Goal: Obtain resource: Download file/media

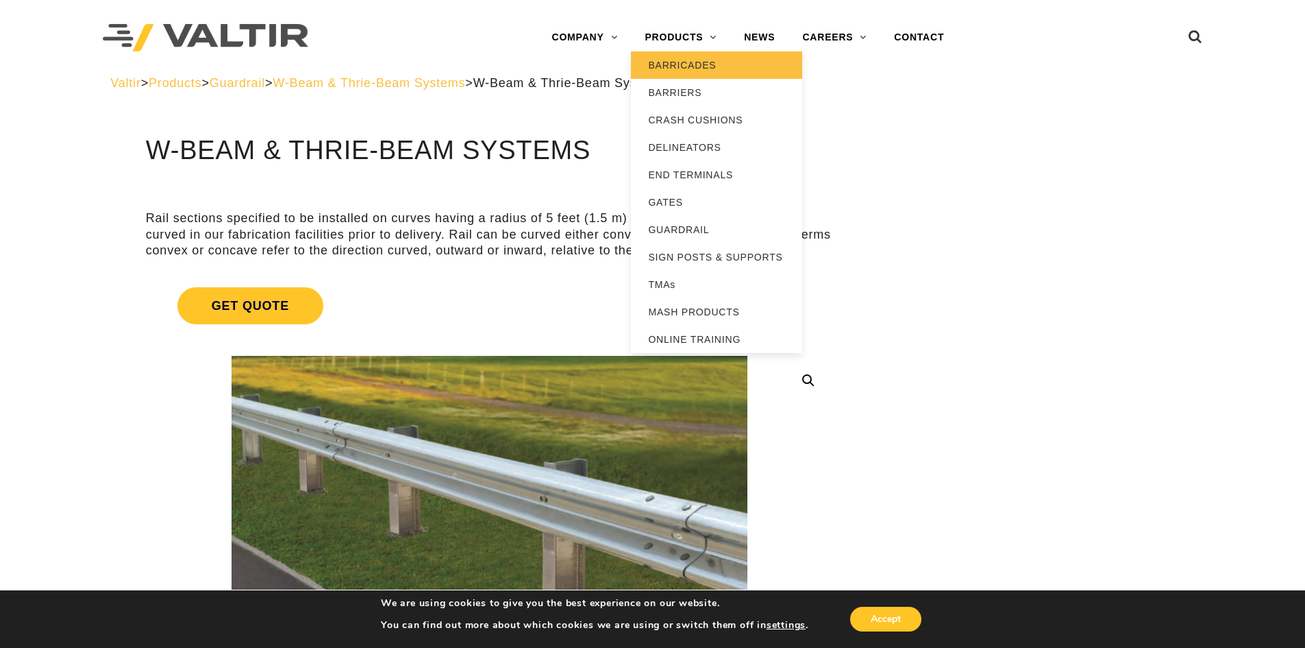
click at [693, 70] on link "BARRICADES" at bounding box center [716, 64] width 171 height 27
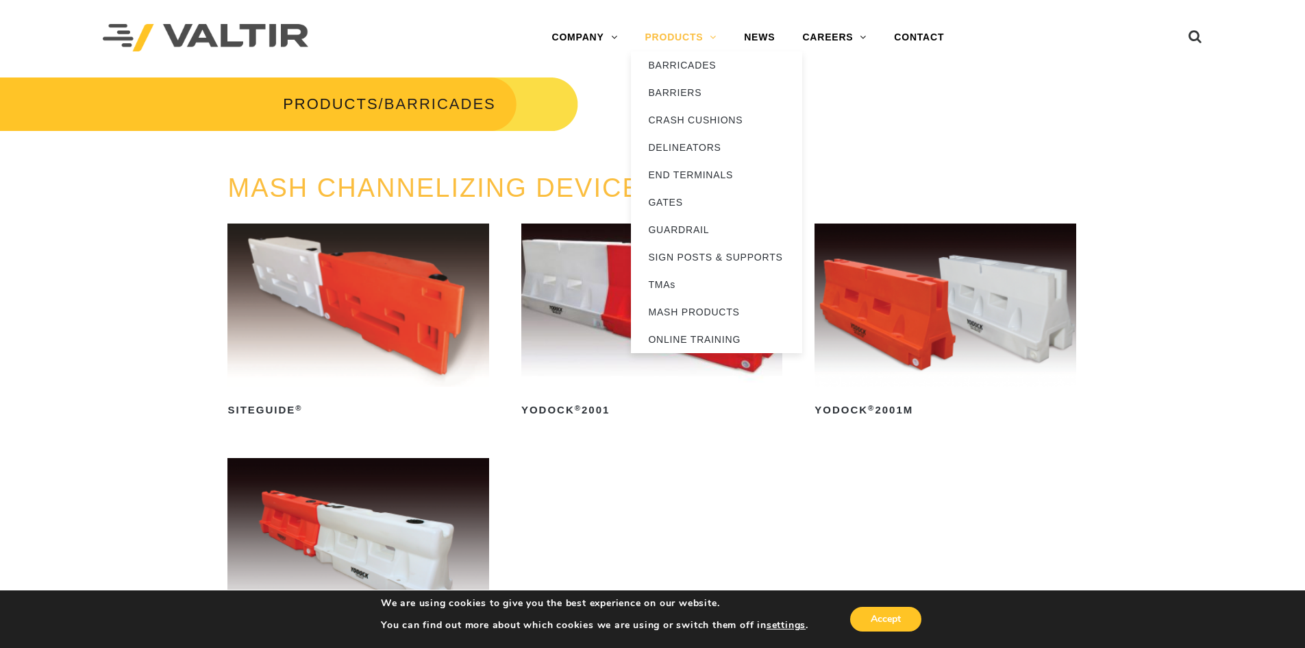
click at [686, 32] on link "PRODUCTS" at bounding box center [680, 37] width 99 height 27
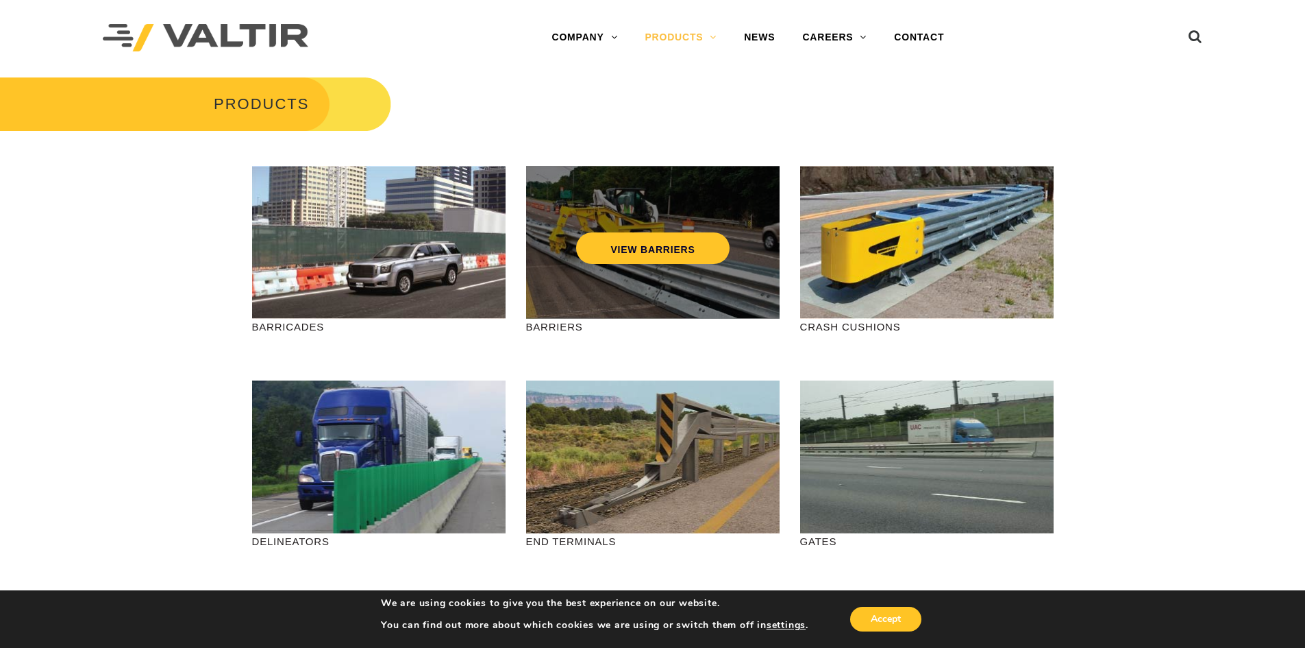
click at [626, 270] on div "VIEW BARRIERS" at bounding box center [653, 242] width 254 height 153
click at [665, 256] on link "VIEW BARRIERS" at bounding box center [652, 248] width 153 height 32
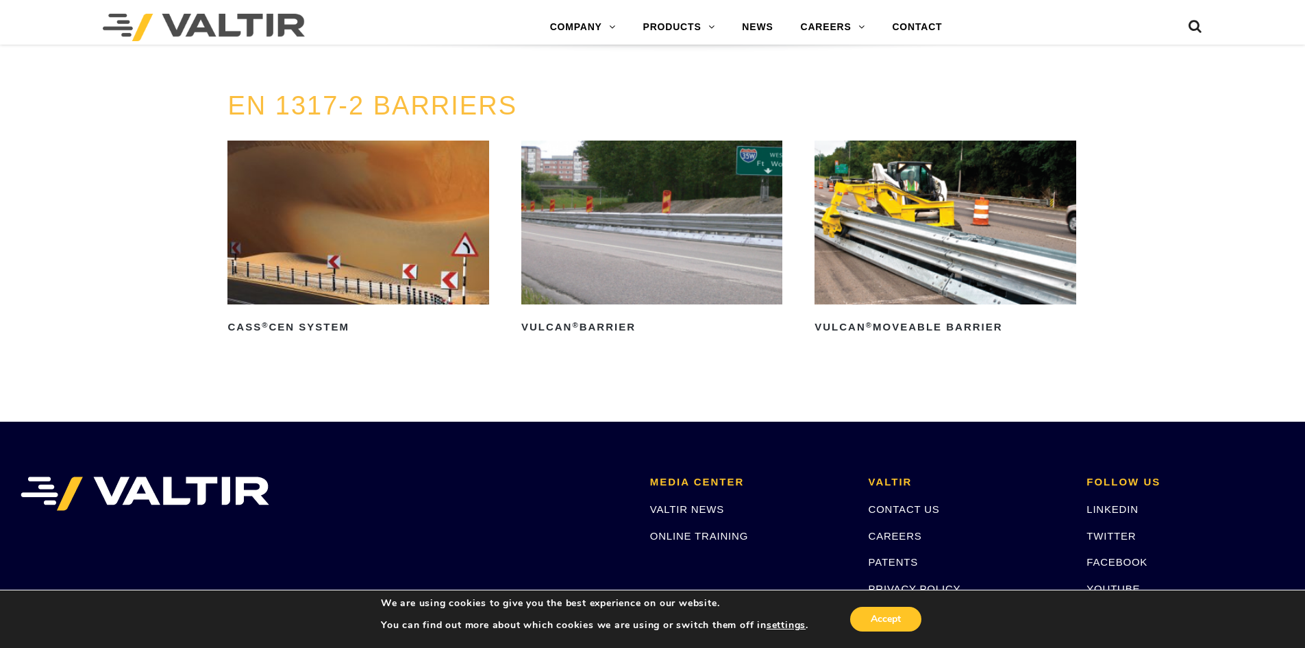
scroll to position [2515, 0]
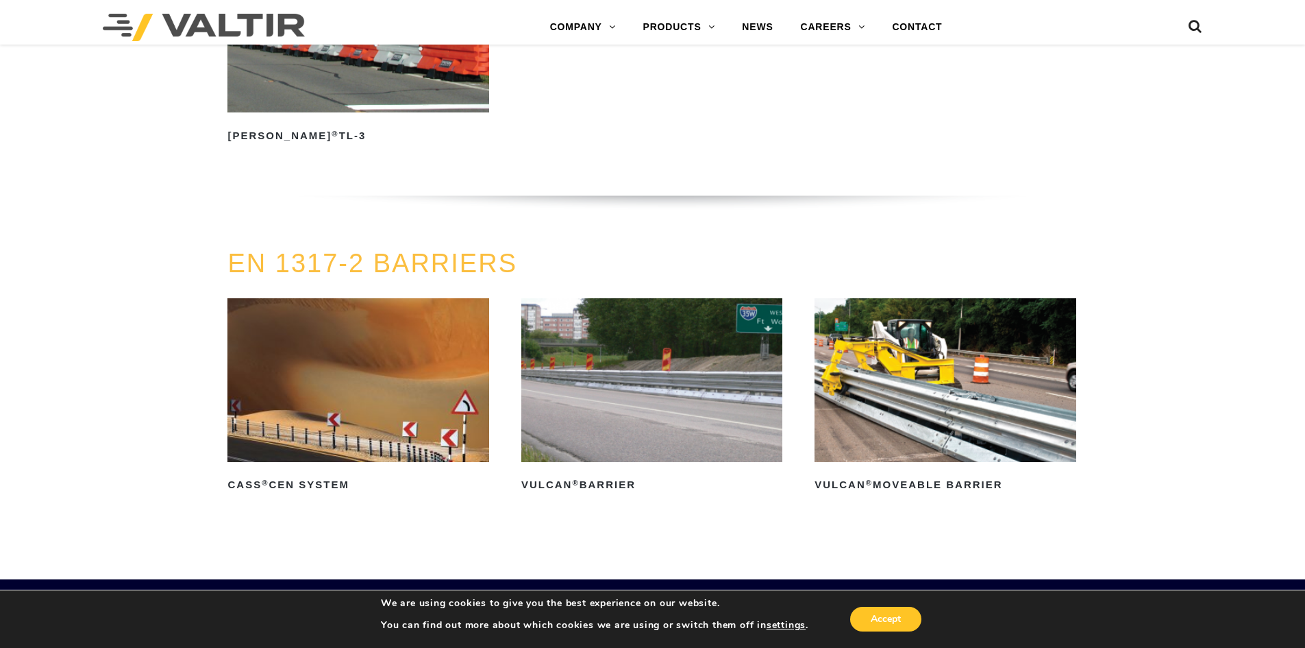
click at [905, 410] on img at bounding box center [945, 379] width 261 height 163
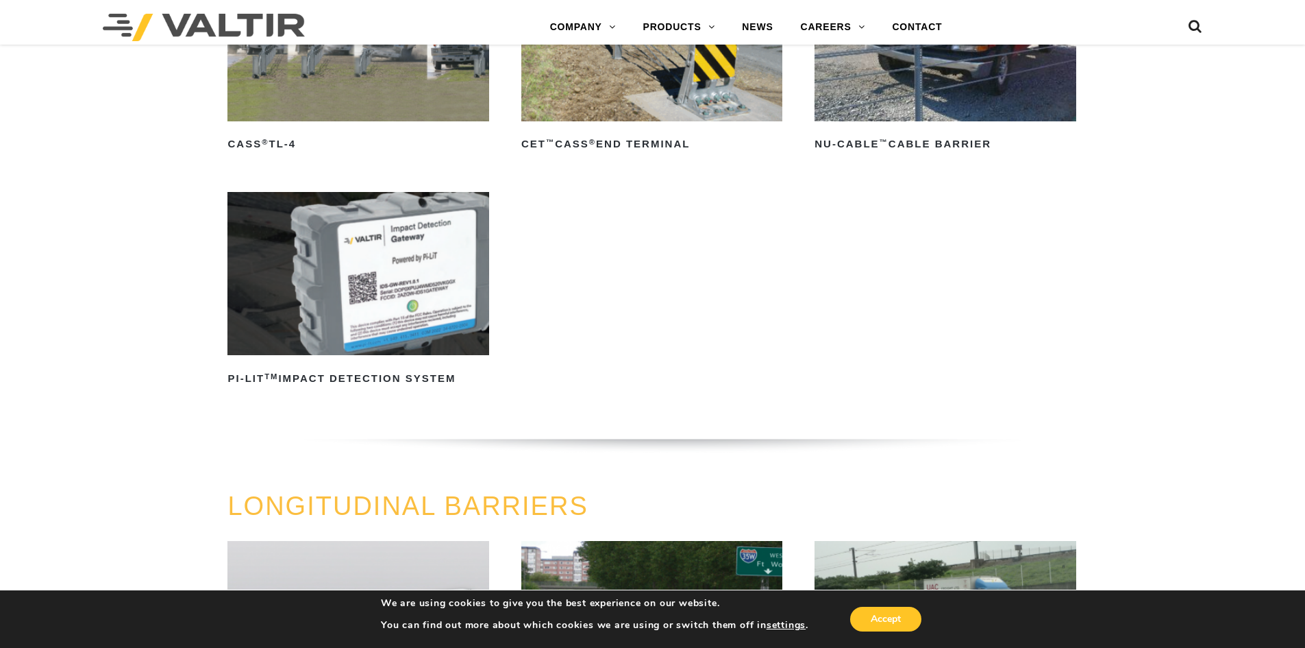
scroll to position [871, 0]
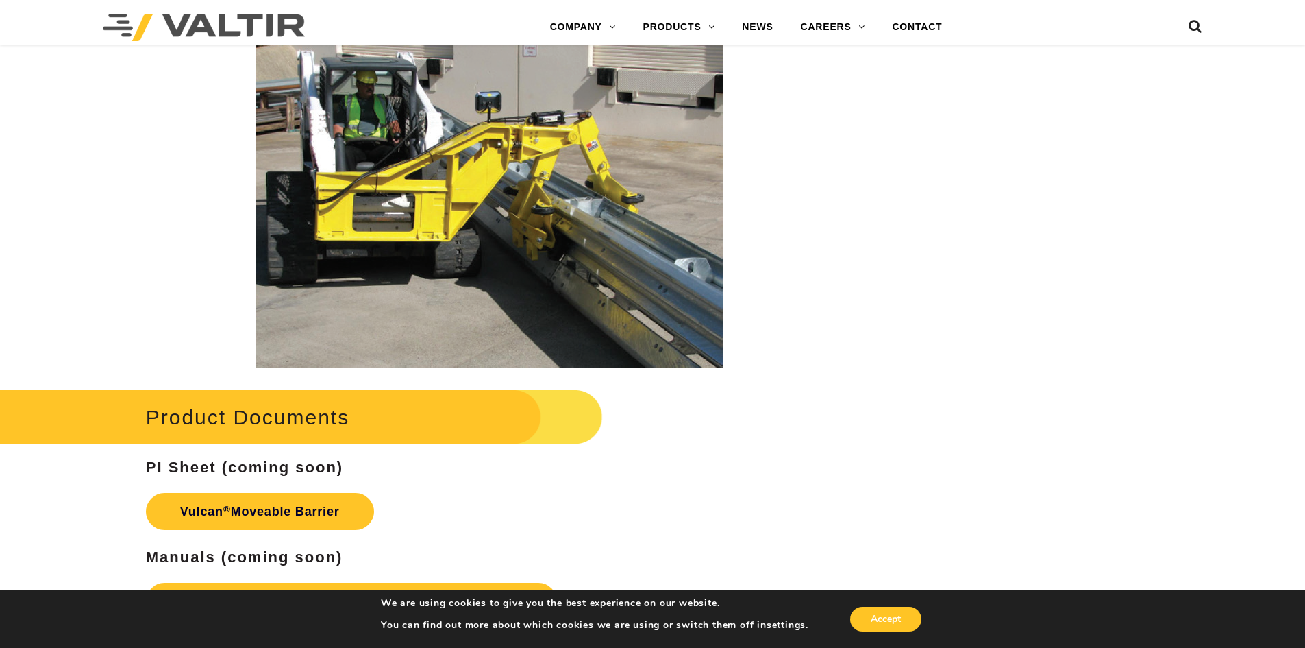
scroll to position [1910, 0]
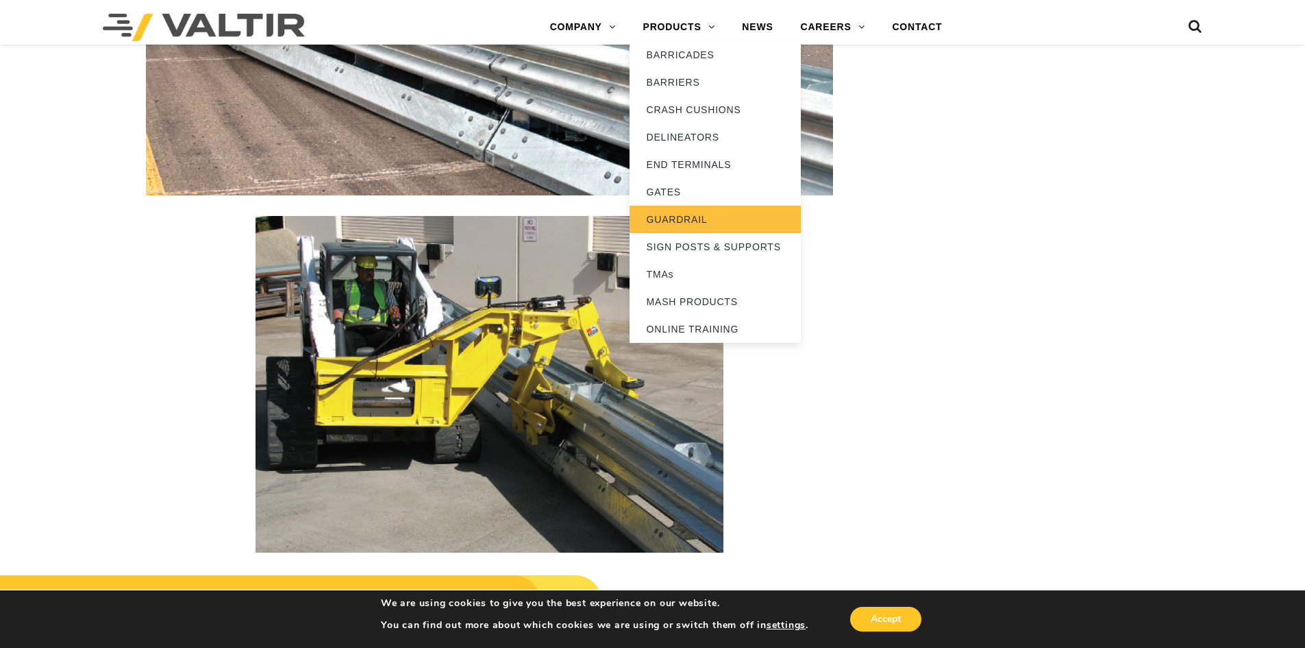
click at [698, 214] on link "GUARDRAIL" at bounding box center [715, 219] width 171 height 27
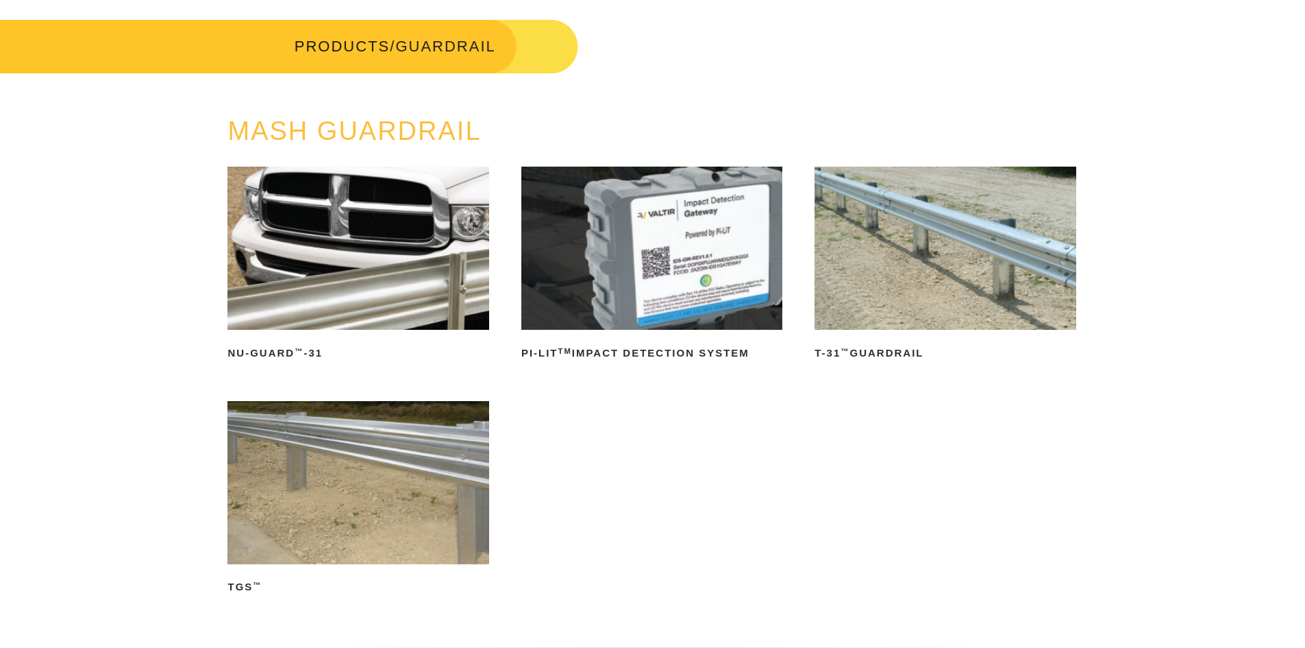
scroll to position [137, 0]
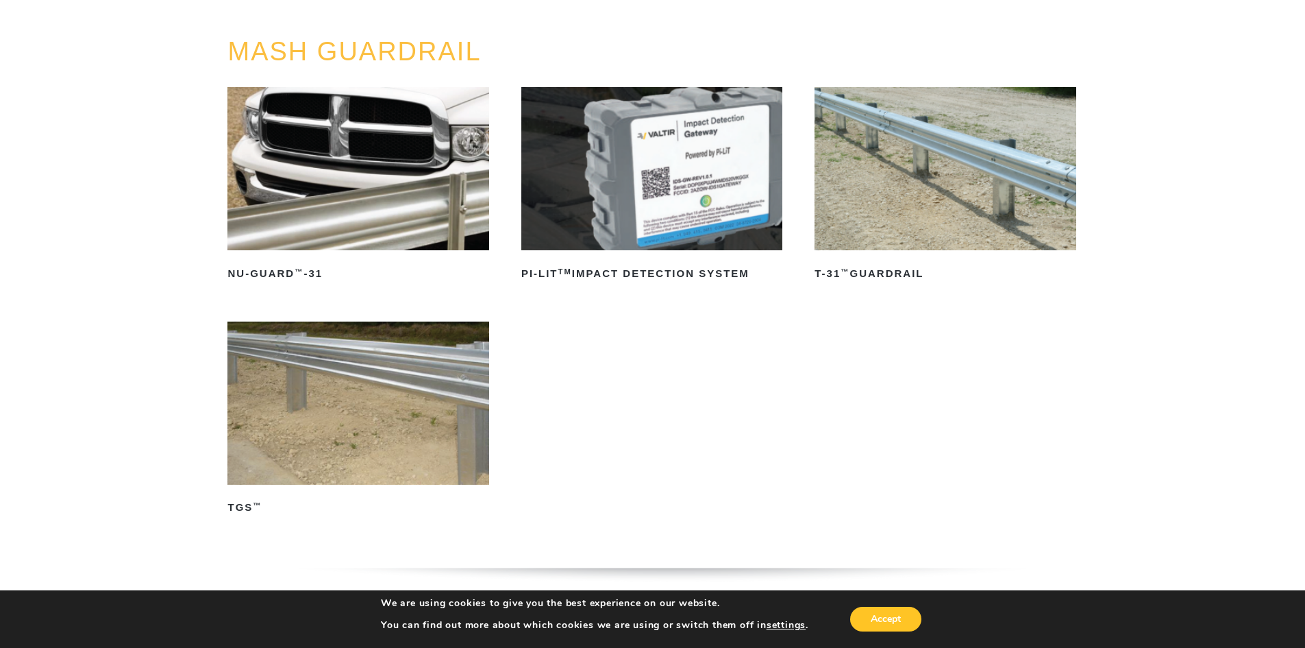
click at [856, 134] on img at bounding box center [945, 168] width 261 height 163
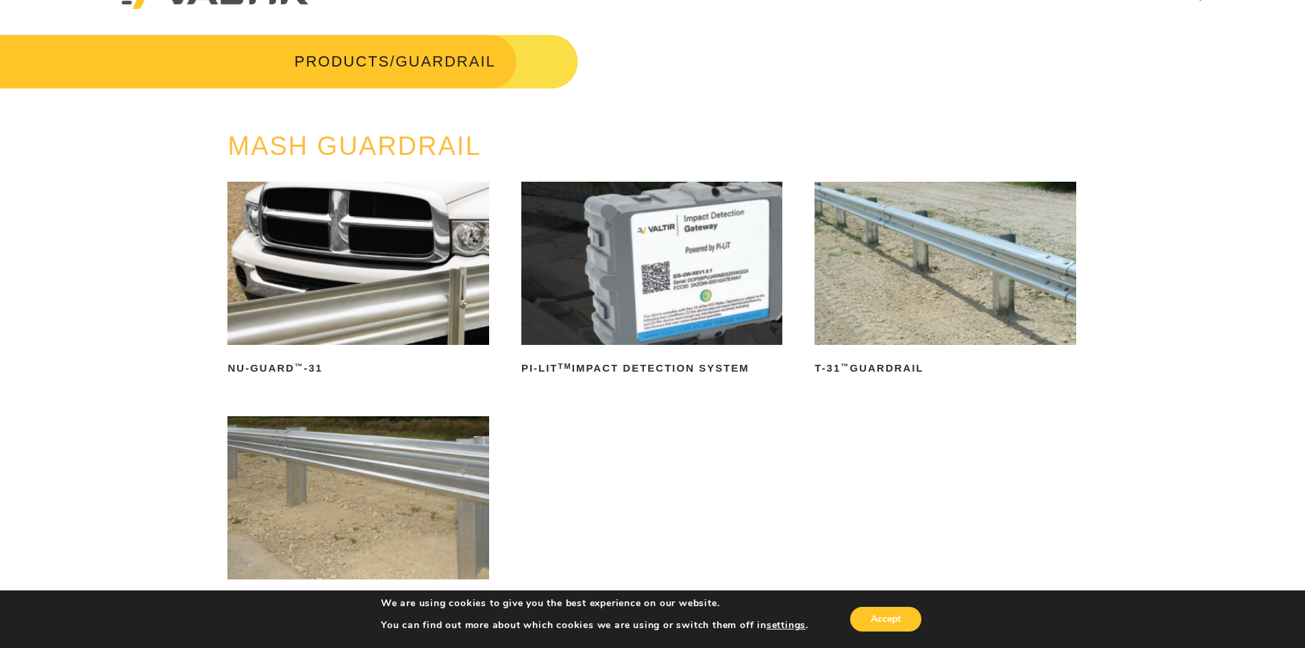
scroll to position [0, 0]
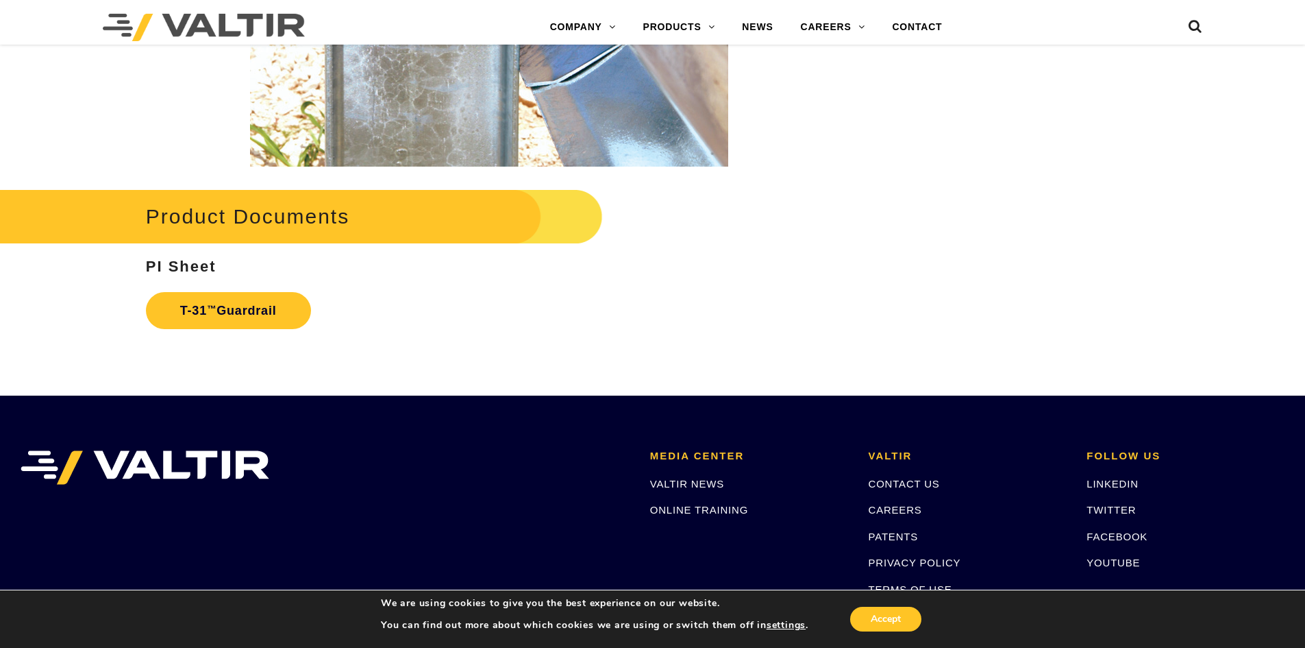
scroll to position [2330, 0]
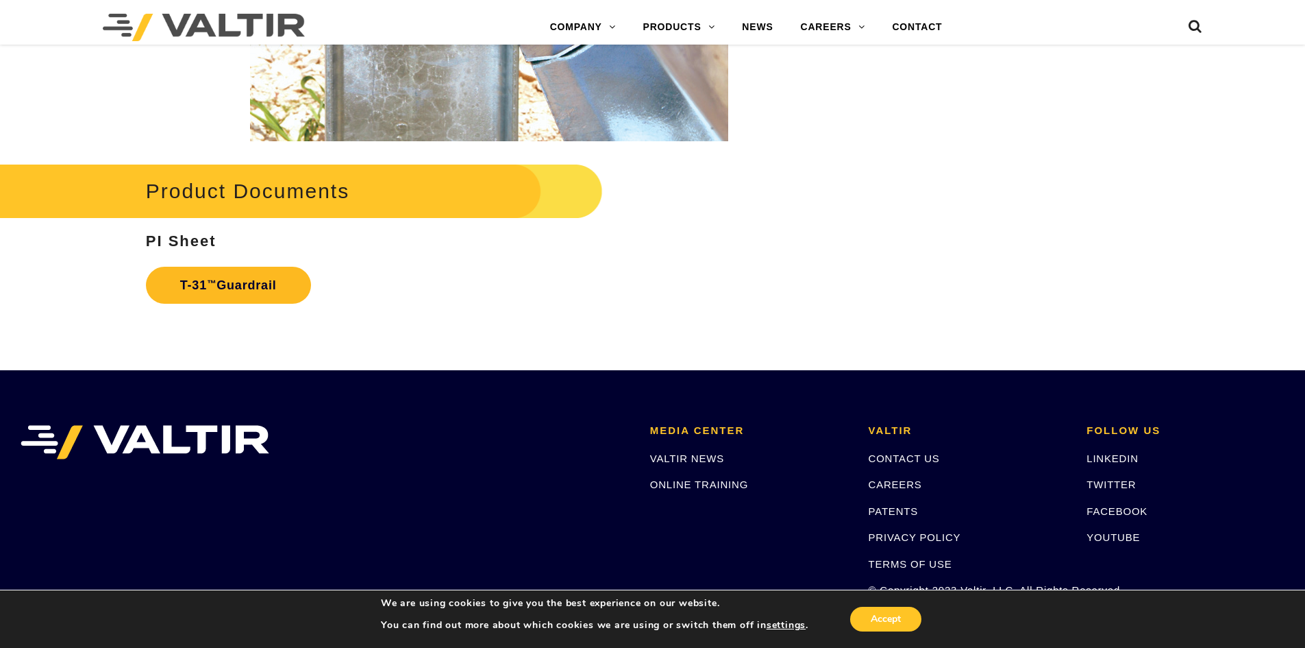
click at [227, 280] on link "T-31 ™ Guardrail" at bounding box center [228, 285] width 165 height 37
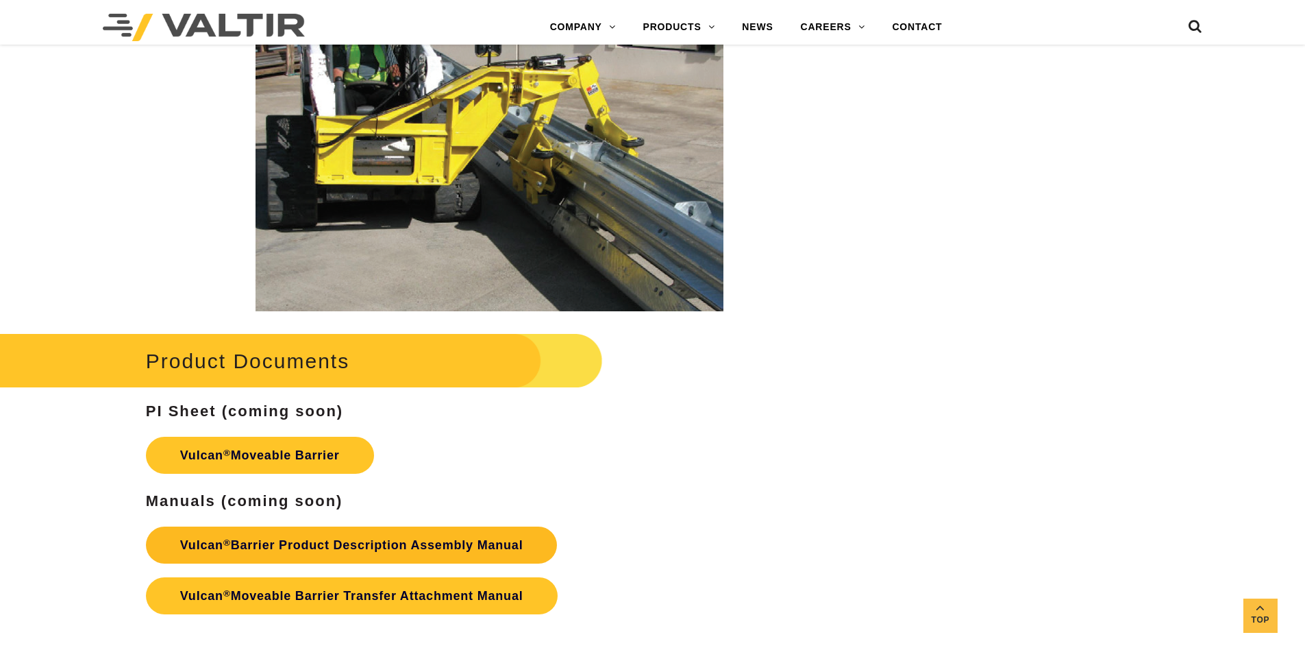
scroll to position [2322, 0]
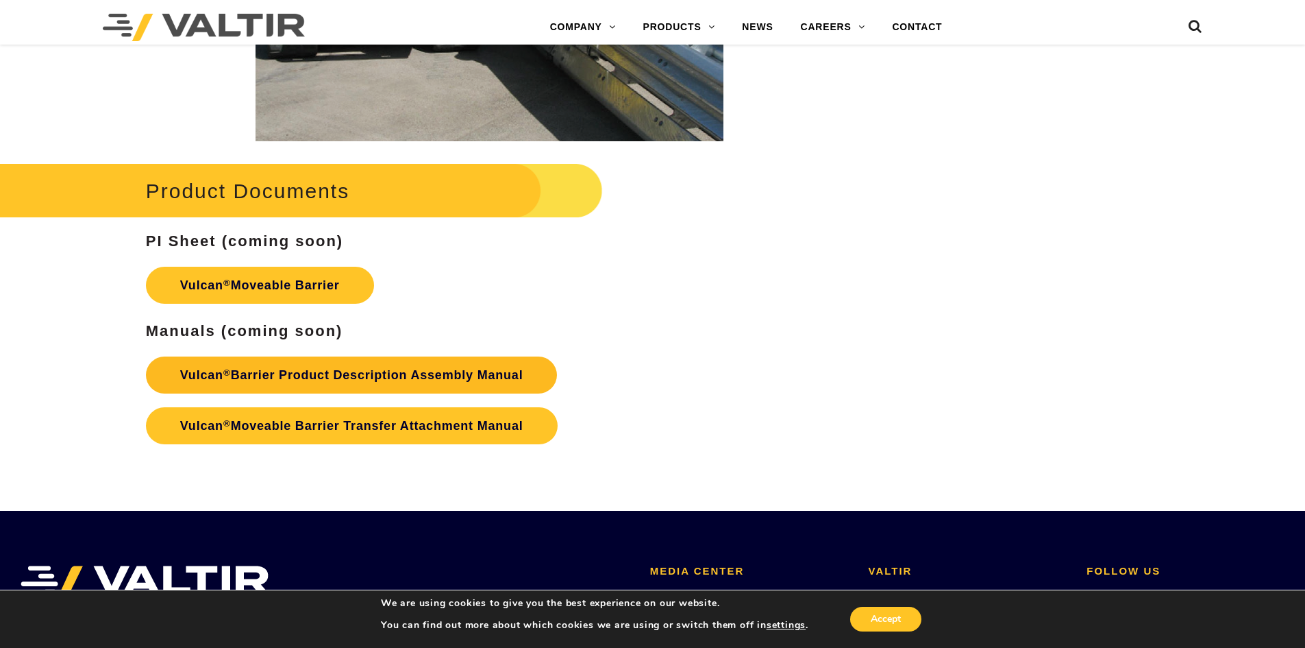
click at [509, 373] on link "Vulcan ® Barrier Product Description Assembly Manual" at bounding box center [352, 374] width 412 height 37
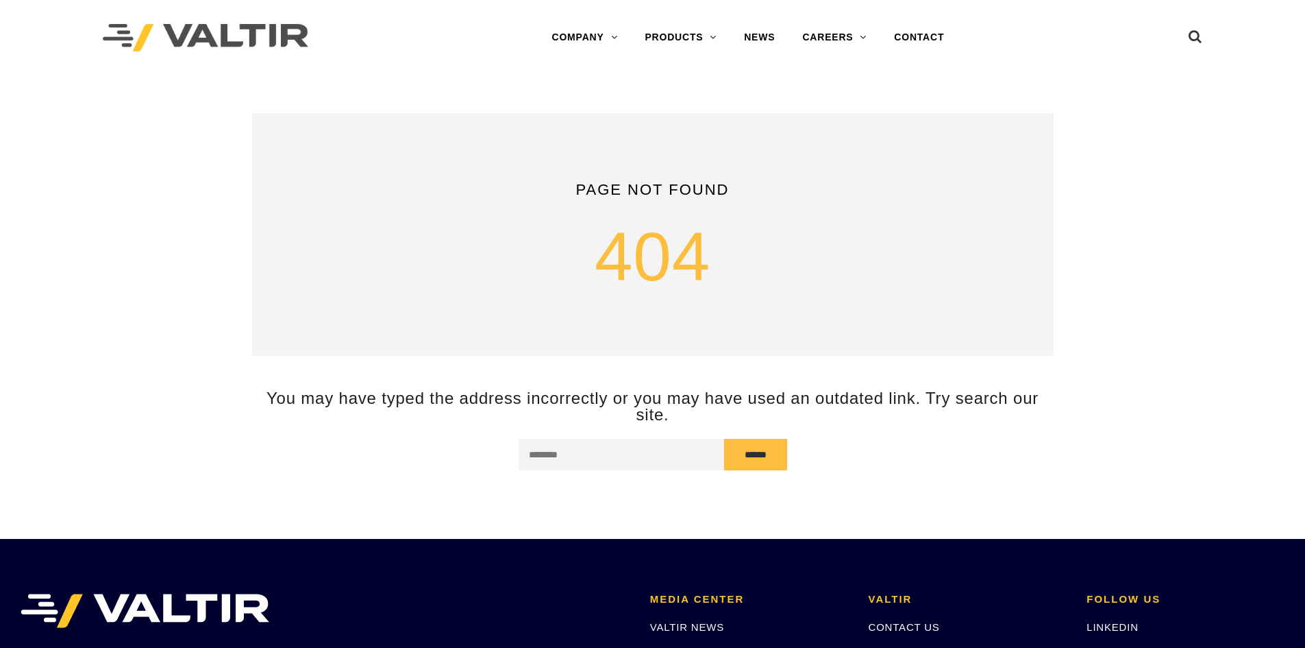
scroll to position [274, 0]
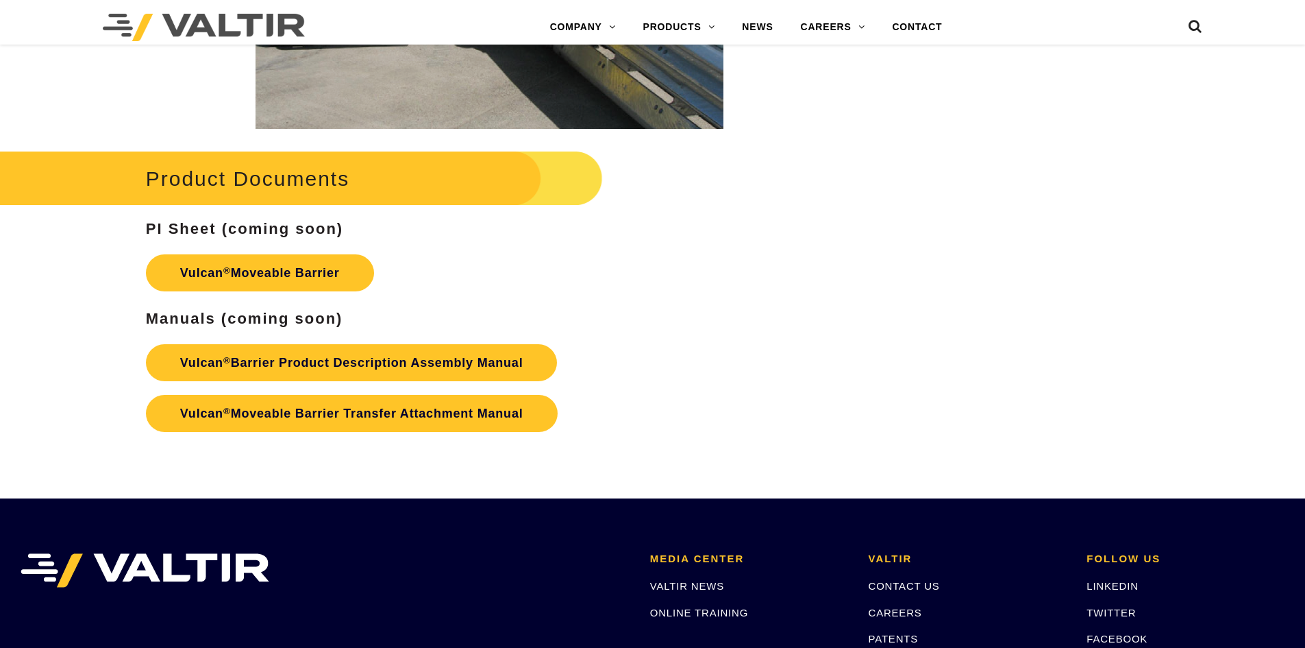
scroll to position [2322, 0]
